Goal: Transaction & Acquisition: Purchase product/service

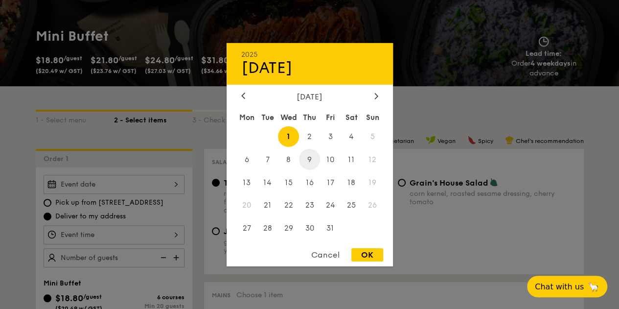
click at [309, 161] on span "9" at bounding box center [309, 159] width 21 height 21
click at [359, 254] on div "OK" at bounding box center [367, 254] width 32 height 13
type input "[DATE]"
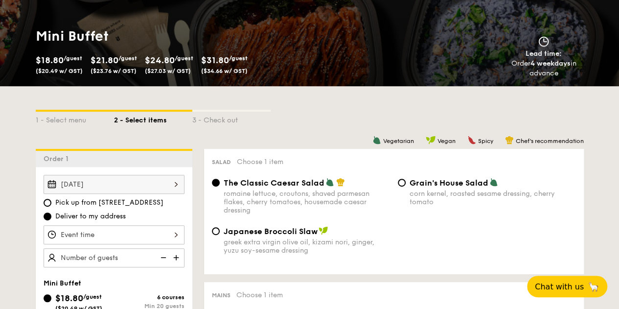
click at [173, 243] on div at bounding box center [114, 234] width 141 height 19
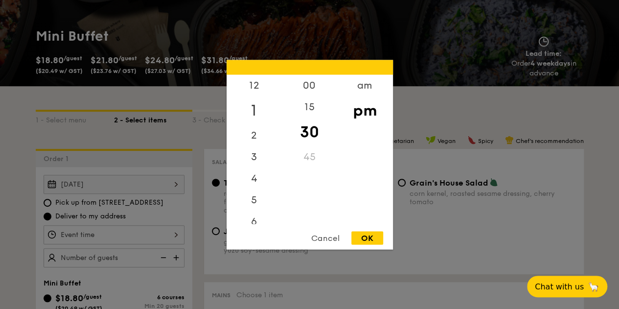
scroll to position [98, 0]
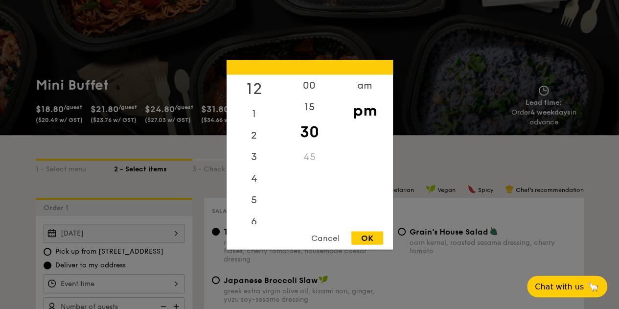
click at [255, 90] on div "12" at bounding box center [254, 88] width 55 height 28
click at [365, 238] on div "OK" at bounding box center [367, 237] width 32 height 13
type input "12:30PM"
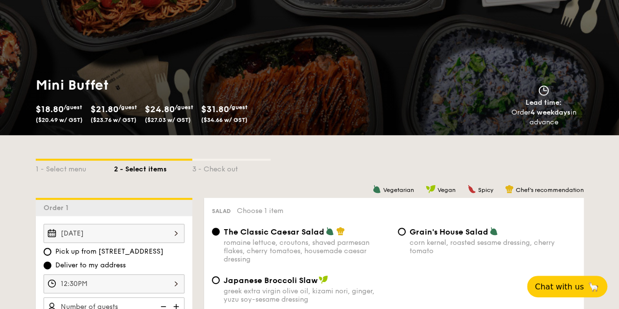
scroll to position [147, 0]
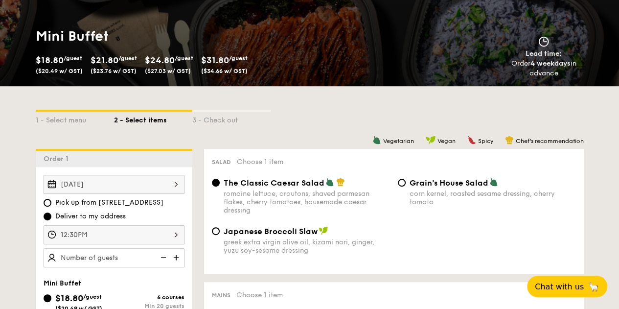
click at [178, 263] on img at bounding box center [177, 257] width 15 height 19
click at [161, 266] on img at bounding box center [162, 257] width 15 height 19
type input "20 guests"
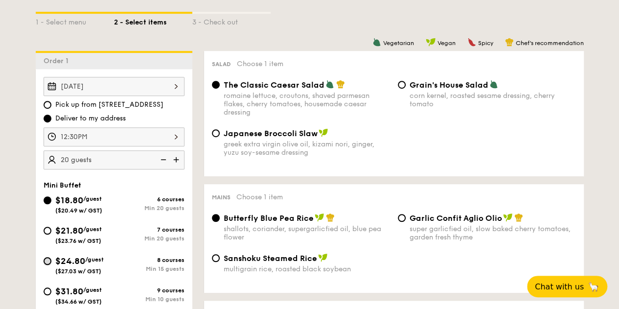
click at [47, 265] on input "$24.80 /guest ($27.03 w/ GST) 8 courses Min 15 guests" at bounding box center [48, 261] width 8 height 8
radio input "true"
radio input "false"
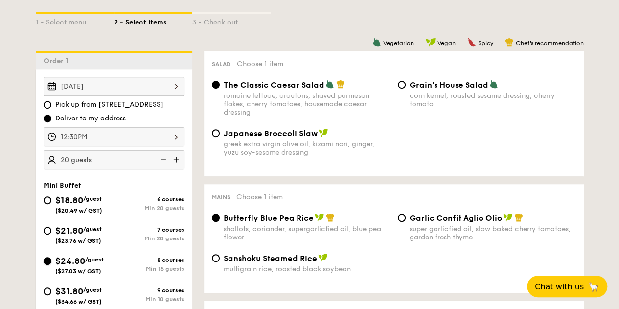
radio input "true"
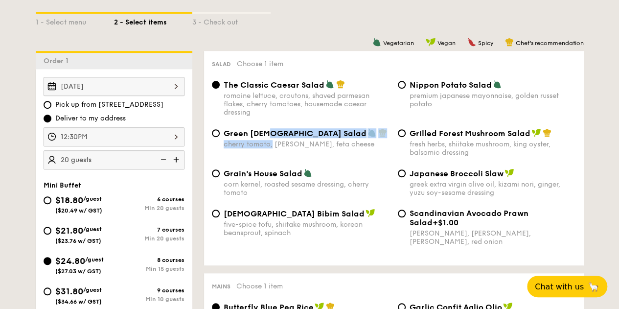
click at [273, 146] on div "Green Goddess Salad cherry tomato, [PERSON_NAME], feta cheese" at bounding box center [307, 138] width 166 height 20
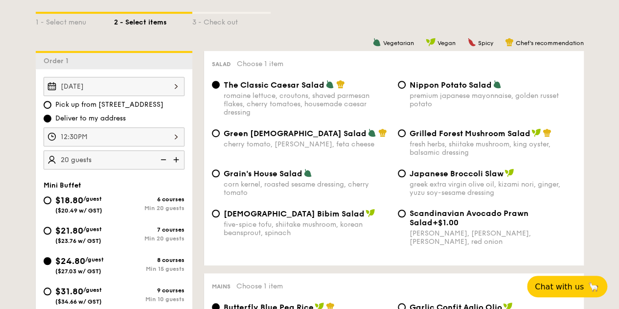
click at [353, 148] on div "cherry tomato, [PERSON_NAME], feta cheese" at bounding box center [307, 144] width 166 height 8
click at [220, 137] on input "Green Goddess Salad cherry tomato, [PERSON_NAME], feta cheese" at bounding box center [216, 133] width 8 height 8
radio input "true"
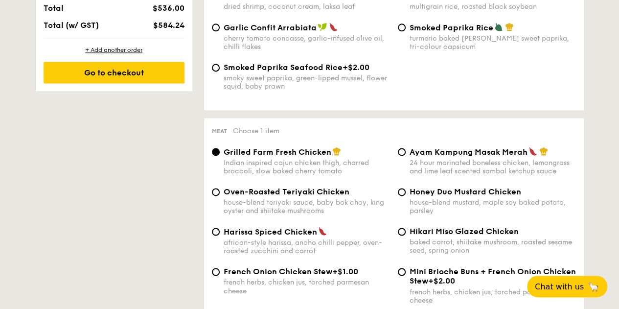
scroll to position [734, 0]
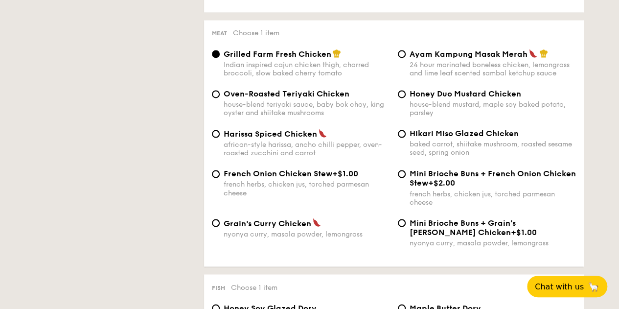
click at [461, 72] on div "24 hour marinated boneless chicken, lemongrass and lime leaf scented sambal ket…" at bounding box center [492, 69] width 166 height 17
click at [406, 58] on input "Ayam Kampung Masak Merah 24 hour marinated boneless chicken, lemongrass and lim…" at bounding box center [402, 54] width 8 height 8
radio input "true"
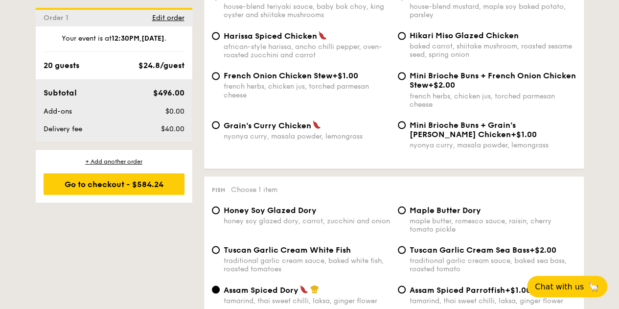
scroll to position [930, 0]
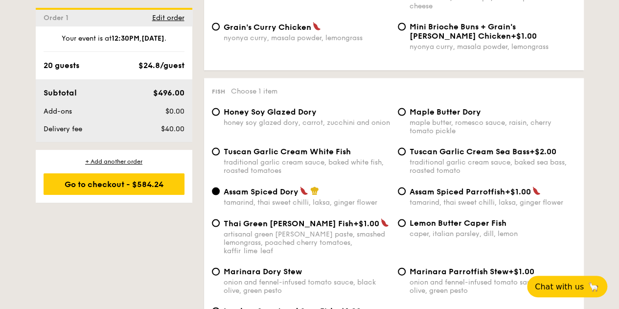
click at [289, 127] on div "Honey Soy Glazed Dory honey soy glazed dory, carrot, zucchini and onion" at bounding box center [307, 117] width 166 height 20
click at [220, 116] on input "Honey Soy Glazed Dory honey soy glazed dory, carrot, zucchini and onion" at bounding box center [216, 112] width 8 height 8
radio input "true"
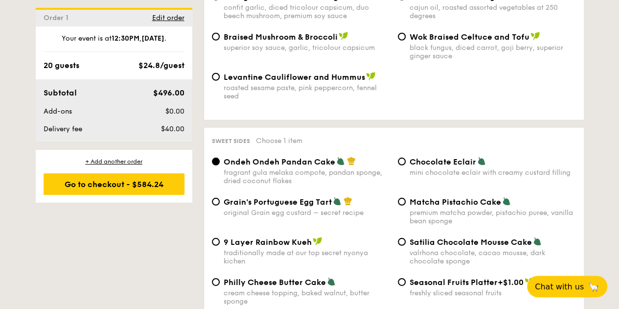
scroll to position [1468, 0]
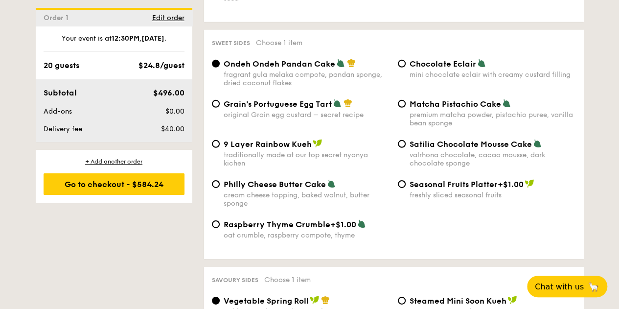
click at [301, 119] on div "original Grain egg custard – secret recipe" at bounding box center [307, 115] width 166 height 8
click at [220, 108] on input "Grain's Portuguese Egg Tart original Grain egg custard – secret recipe" at bounding box center [216, 104] width 8 height 8
radio input "true"
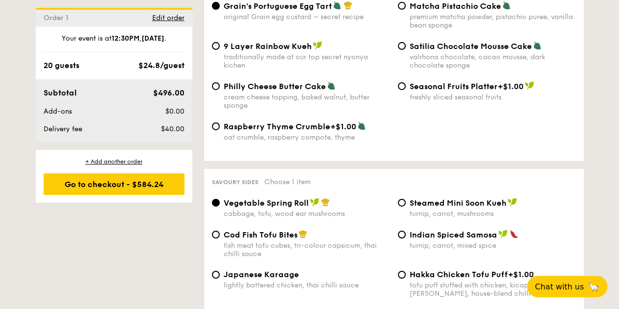
scroll to position [1663, 0]
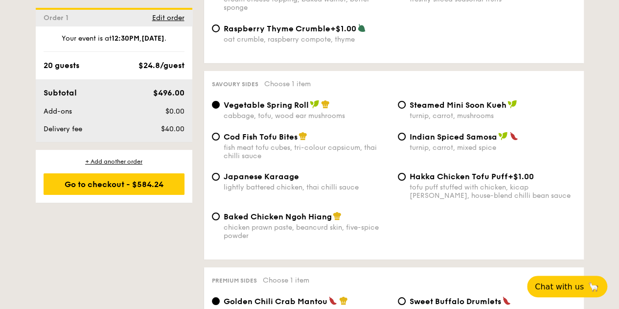
click at [412, 110] on span "Steamed Mini Soon Kueh" at bounding box center [457, 104] width 97 height 9
click at [406, 109] on input "Steamed Mini Soon Kueh turnip, carrot, mushrooms" at bounding box center [402, 105] width 8 height 8
radio input "true"
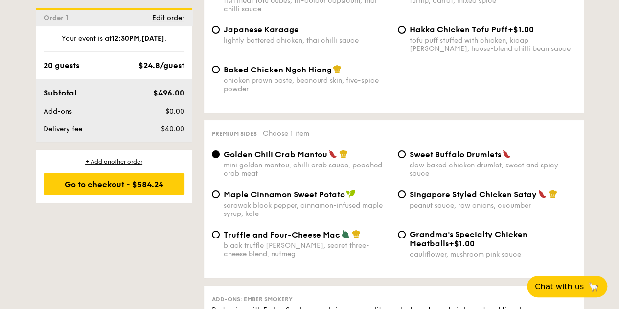
scroll to position [1908, 0]
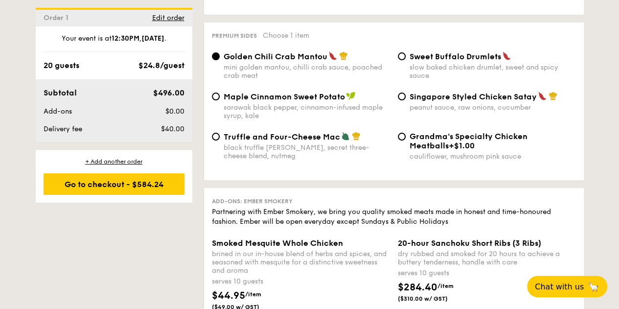
click at [459, 101] on span "Singapore Styled Chicken Satay" at bounding box center [472, 96] width 127 height 9
click at [406, 100] on input "Singapore Styled Chicken Satay peanut sauce, raw onions, cucumber" at bounding box center [402, 96] width 8 height 8
radio input "true"
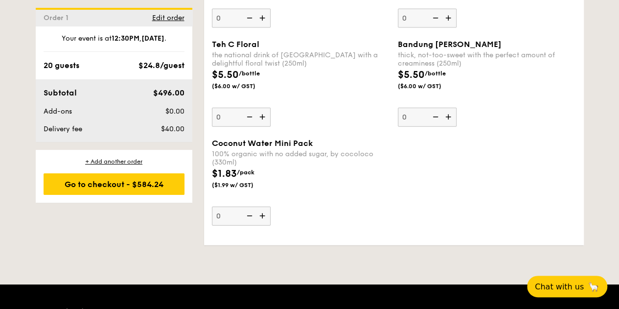
scroll to position [2935, 0]
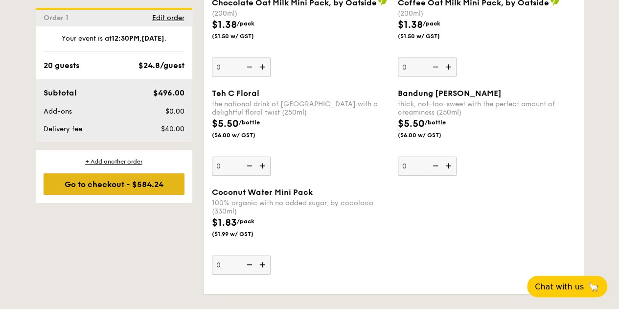
click at [158, 184] on div "Go to checkout - $584.24" at bounding box center [114, 184] width 141 height 22
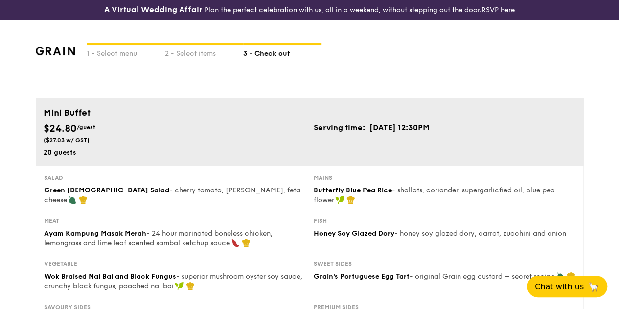
scroll to position [196, 0]
